Goal: Information Seeking & Learning: Learn about a topic

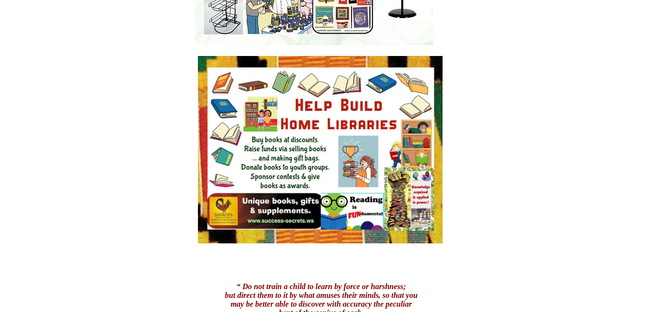
scroll to position [980, 0]
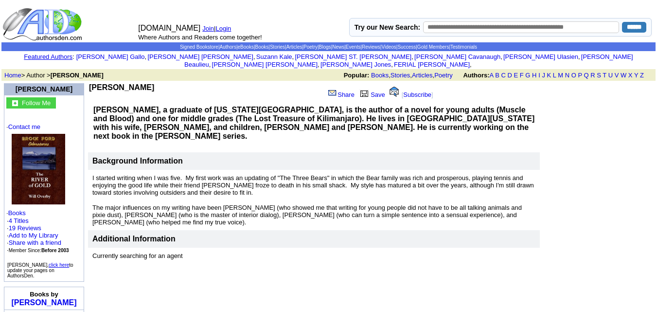
drag, startPoint x: 152, startPoint y: 77, endPoint x: 94, endPoint y: 79, distance: 57.9
click at [94, 83] on td "[PERSON_NAME]" at bounding box center [205, 92] width 232 height 18
copy b "[PERSON_NAME]"
click at [94, 83] on b "[PERSON_NAME]" at bounding box center [121, 87] width 65 height 8
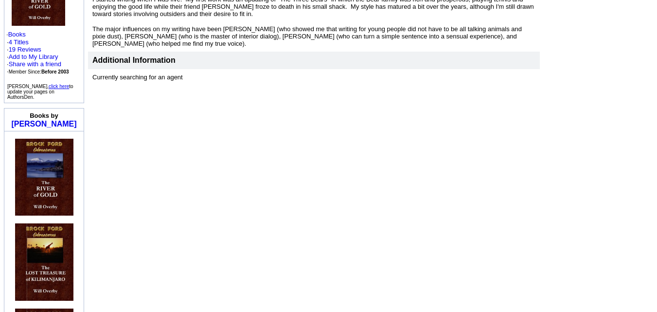
scroll to position [180, 0]
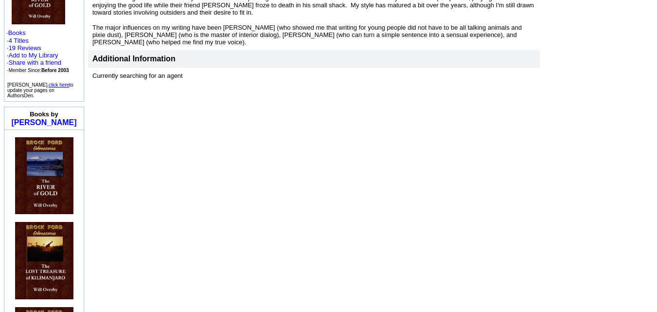
click at [48, 142] on img at bounding box center [44, 175] width 58 height 77
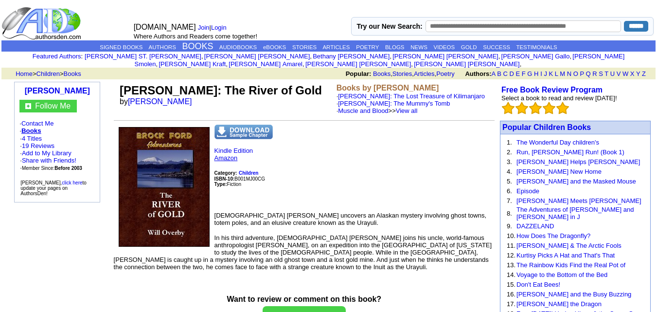
click at [229, 154] on link "Amazon" at bounding box center [226, 157] width 23 height 7
